Goal: Task Accomplishment & Management: Use online tool/utility

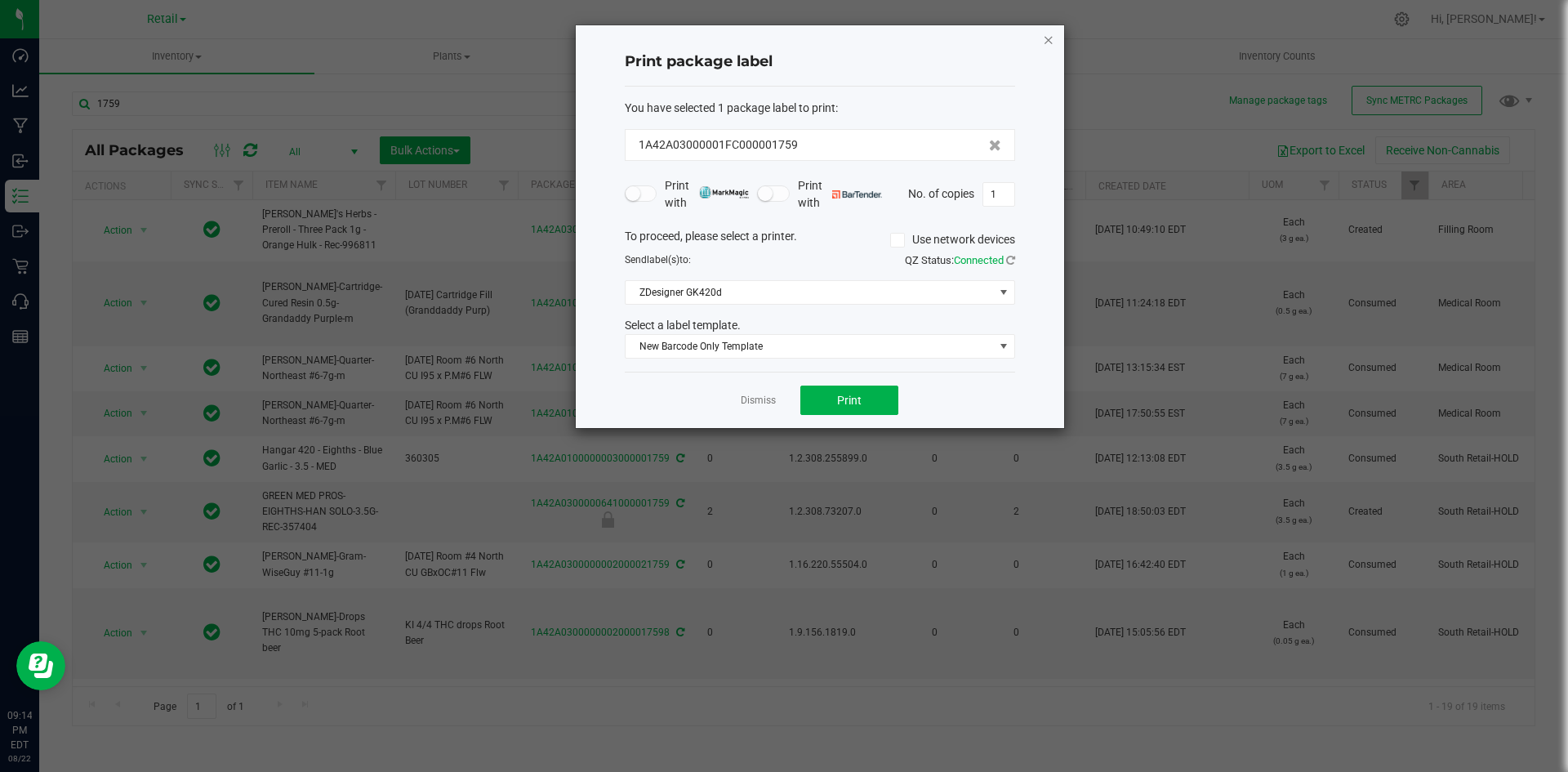
click at [1052, 45] on icon "button" at bounding box center [1048, 39] width 12 height 20
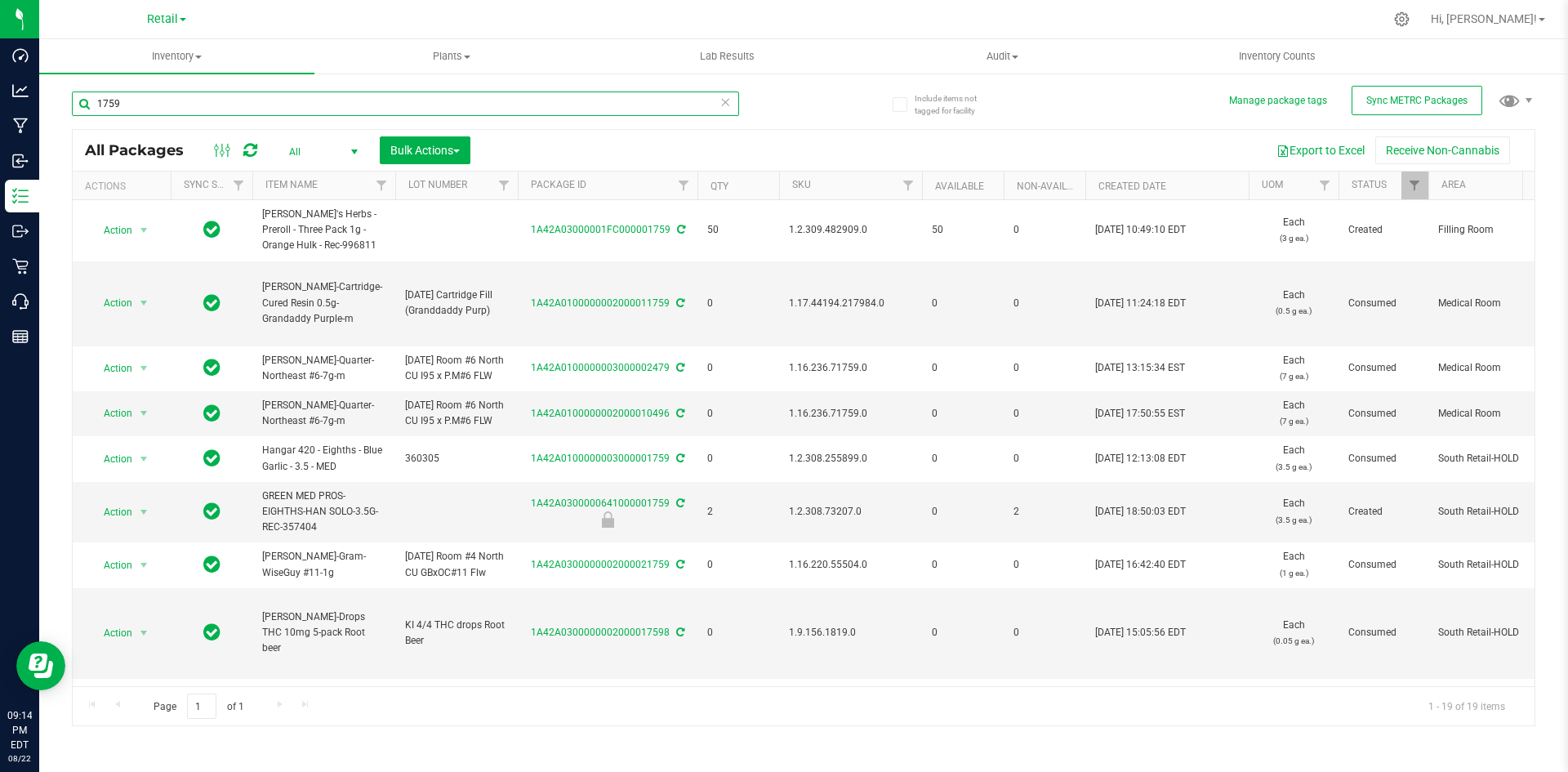
click at [414, 95] on input "1759" at bounding box center [405, 103] width 667 height 24
click at [414, 98] on input "1759" at bounding box center [405, 103] width 667 height 24
click at [414, 99] on input "1759" at bounding box center [405, 103] width 667 height 24
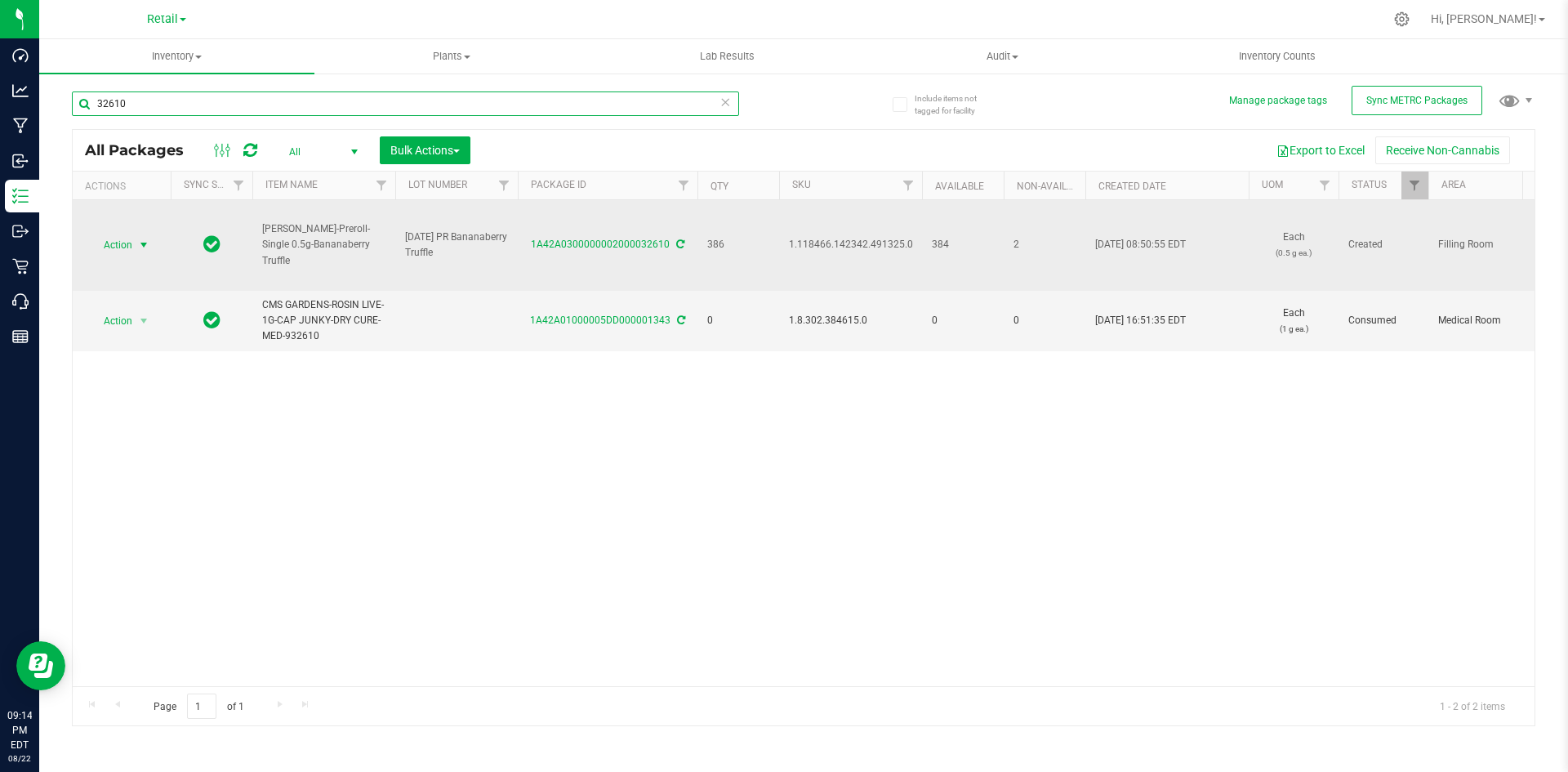
type input "32610"
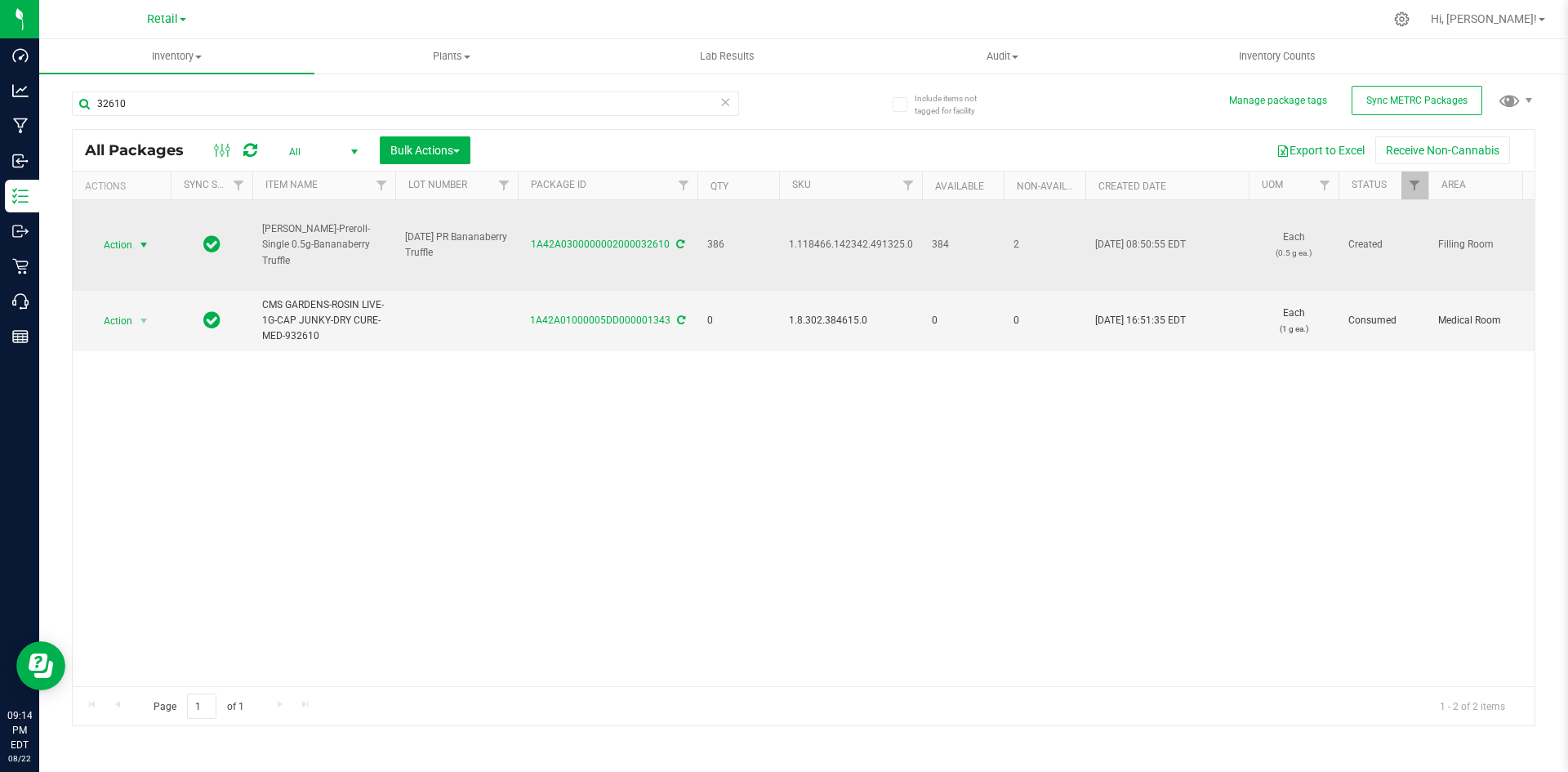
click at [132, 254] on span "Action" at bounding box center [110, 244] width 44 height 22
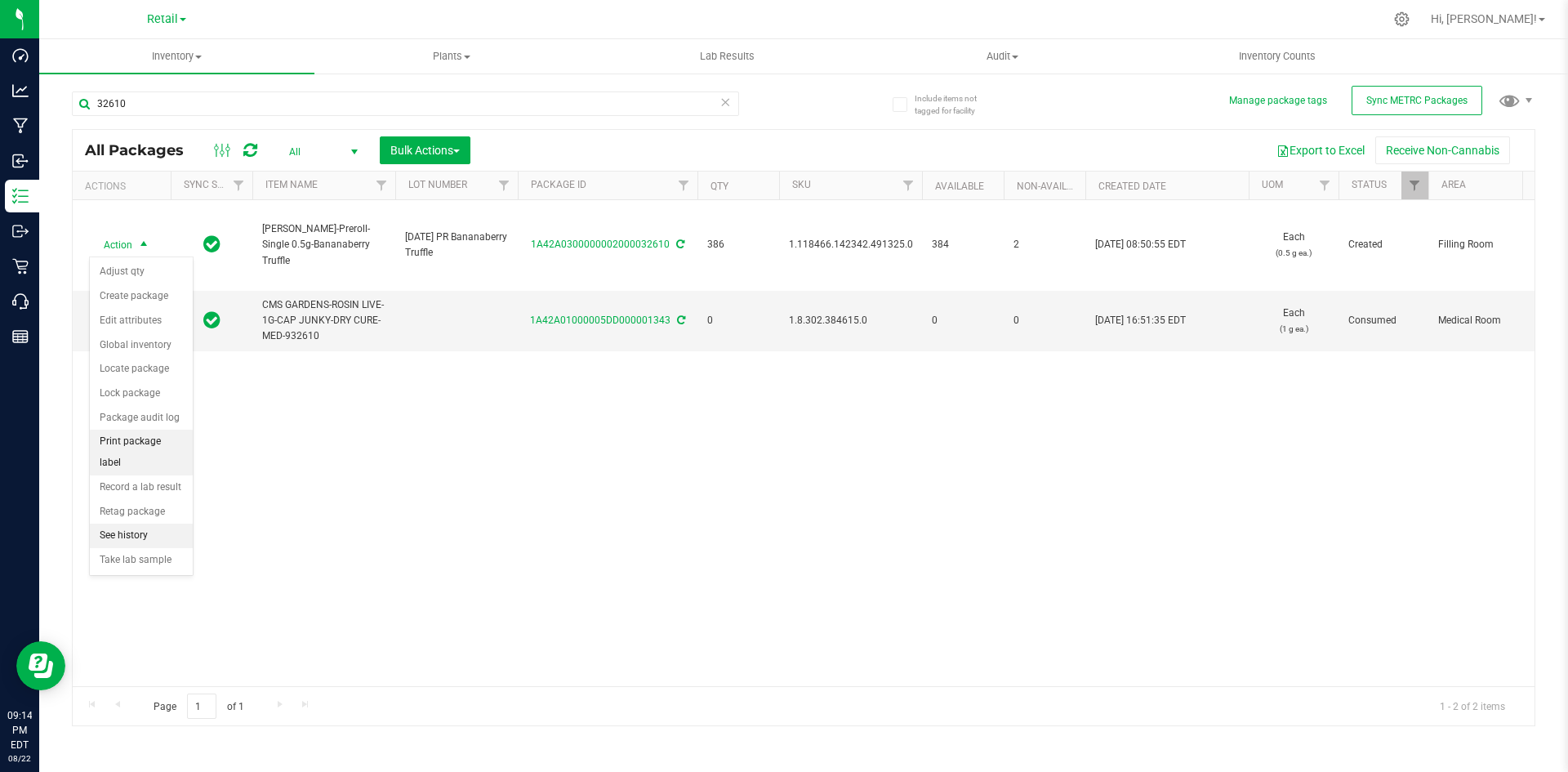
drag, startPoint x: 155, startPoint y: 443, endPoint x: 150, endPoint y: 434, distance: 10.3
click at [153, 443] on li "Print package label" at bounding box center [141, 452] width 103 height 45
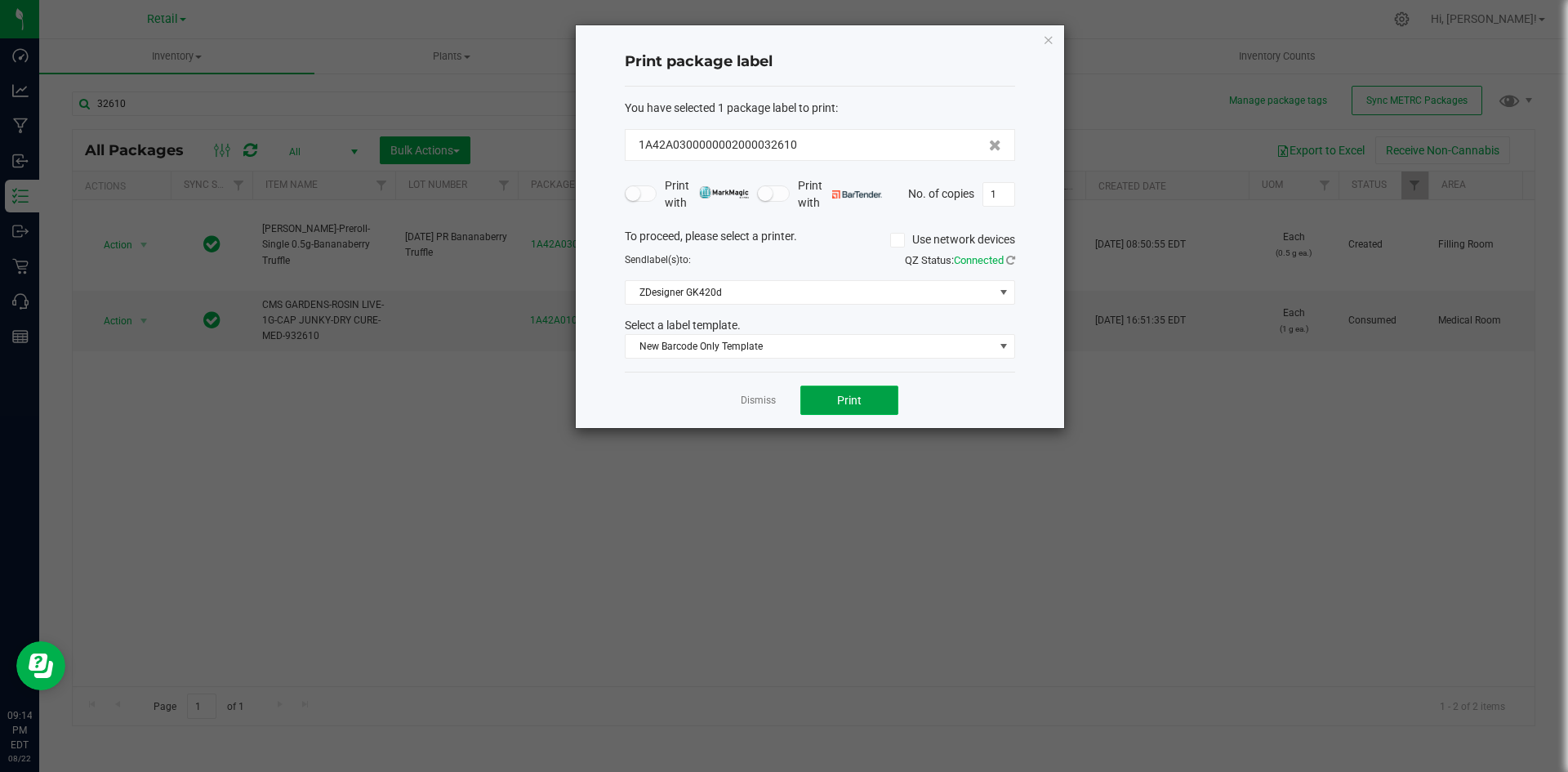
click at [862, 404] on button "Print" at bounding box center [849, 400] width 98 height 30
